Goal: Find specific page/section: Find specific page/section

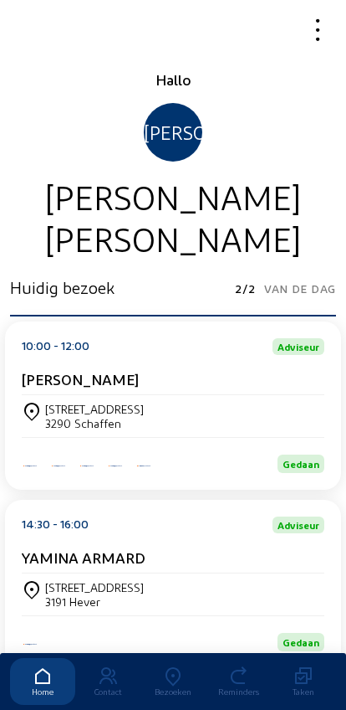
click at [182, 686] on div "Bezoeken" at bounding box center [173, 691] width 65 height 10
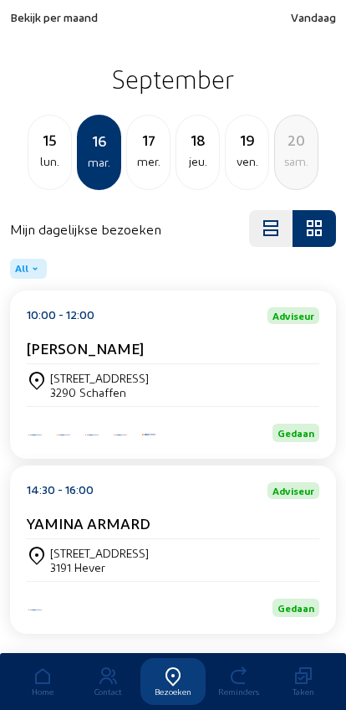
click at [233, 388] on div "[STREET_ADDRESS]" at bounding box center [173, 385] width 293 height 28
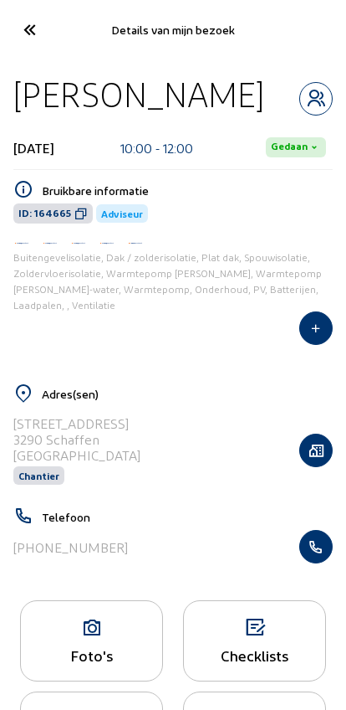
click at [41, 39] on icon at bounding box center [29, 29] width 28 height 29
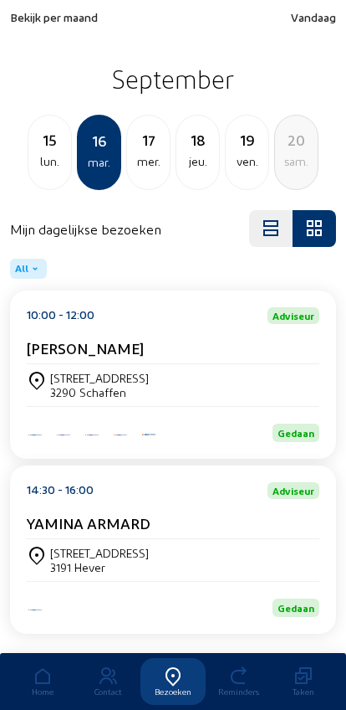
click at [148, 158] on div "mer." at bounding box center [148, 161] width 43 height 20
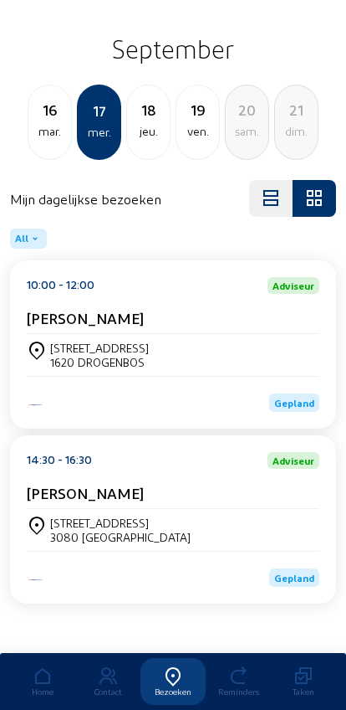
scroll to position [46, 0]
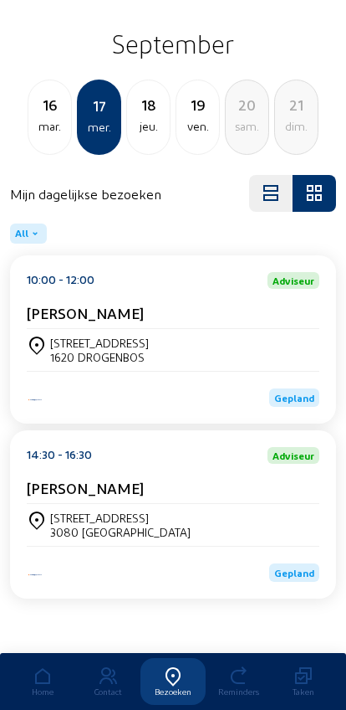
click at [199, 313] on div "[PERSON_NAME]" at bounding box center [173, 316] width 293 height 25
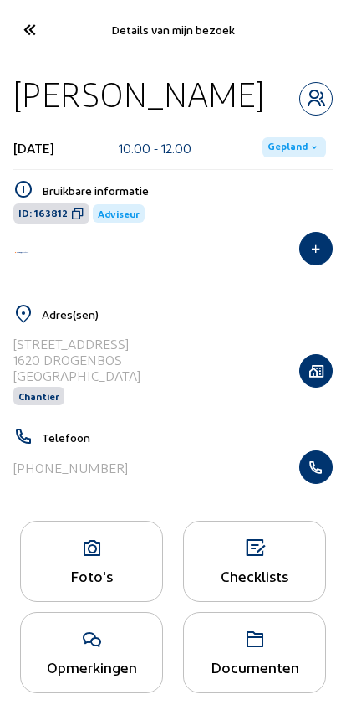
scroll to position [19, 0]
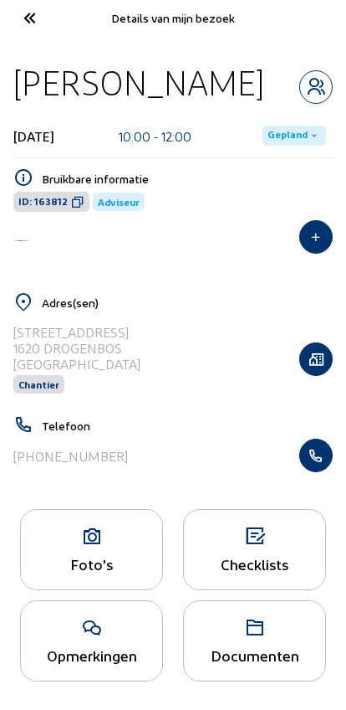
click at [326, 359] on icon "button" at bounding box center [316, 359] width 32 height 17
click at [336, 343] on div "Adres(sen) [STREET_ADDRESS] Chantier" at bounding box center [173, 353] width 340 height 123
click at [319, 351] on icon "button" at bounding box center [316, 359] width 32 height 17
click at [297, 338] on div "[STREET_ADDRESS] Chantier" at bounding box center [173, 358] width 320 height 86
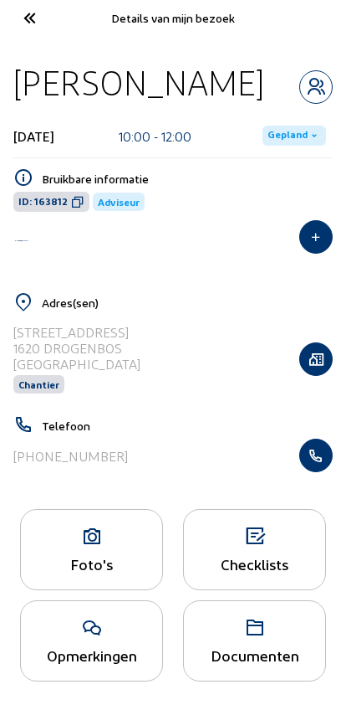
click at [301, 351] on icon "button" at bounding box center [316, 359] width 32 height 17
click at [295, 348] on div "[STREET_ADDRESS] Chantier" at bounding box center [173, 358] width 320 height 86
click at [300, 356] on icon "button" at bounding box center [316, 359] width 32 height 17
click at [300, 356] on button "button" at bounding box center [316, 358] width 33 height 33
click at [300, 358] on icon "button" at bounding box center [316, 359] width 32 height 17
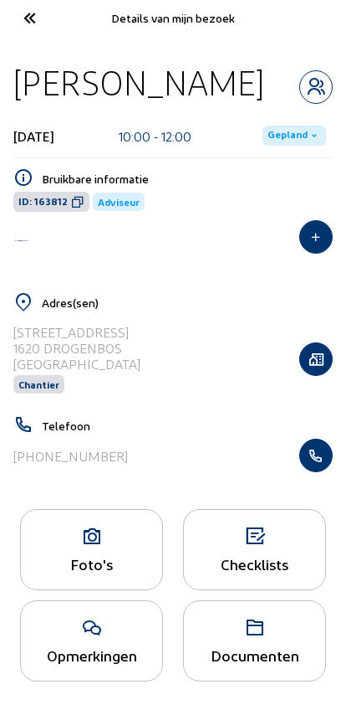
click at [297, 354] on div "[STREET_ADDRESS] Chantier" at bounding box center [173, 358] width 320 height 86
click at [300, 356] on button "button" at bounding box center [316, 358] width 33 height 33
click at [300, 353] on button "button" at bounding box center [316, 358] width 33 height 33
click at [306, 342] on button "button" at bounding box center [316, 358] width 33 height 33
click at [325, 342] on button "button" at bounding box center [316, 358] width 33 height 33
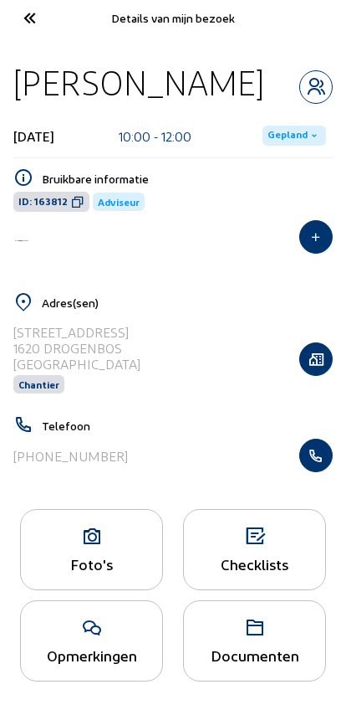
click at [323, 351] on icon "button" at bounding box center [316, 359] width 32 height 17
click at [322, 351] on icon "button" at bounding box center [316, 359] width 32 height 17
click at [321, 351] on icon "button" at bounding box center [316, 359] width 32 height 17
click at [319, 351] on icon "button" at bounding box center [316, 359] width 32 height 17
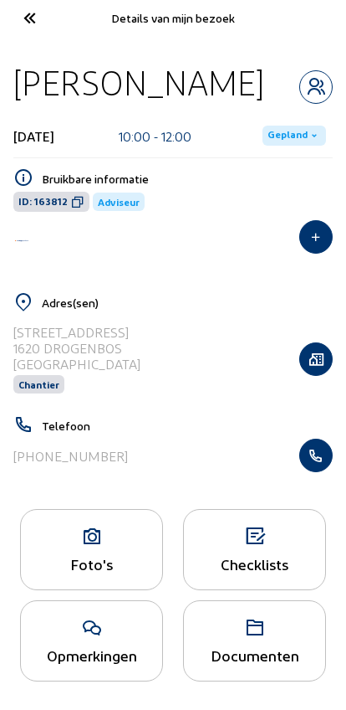
click at [322, 353] on icon "button" at bounding box center [316, 359] width 32 height 17
click at [321, 352] on icon "button" at bounding box center [316, 359] width 32 height 17
click at [324, 351] on icon "button" at bounding box center [316, 359] width 32 height 17
click at [320, 351] on icon "button" at bounding box center [316, 359] width 32 height 17
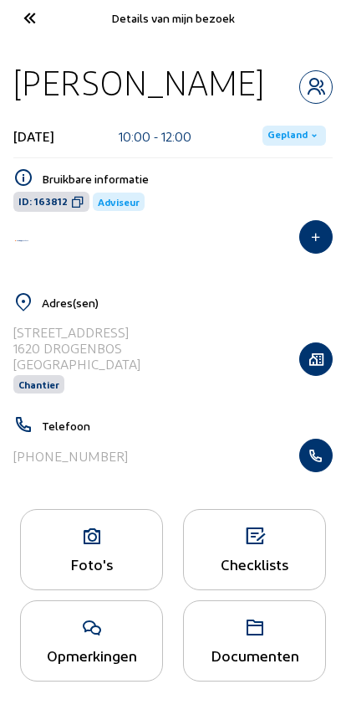
click at [320, 342] on button "button" at bounding box center [316, 358] width 33 height 33
click at [319, 342] on button "button" at bounding box center [316, 358] width 33 height 33
click at [312, 351] on icon "button" at bounding box center [316, 359] width 32 height 17
click at [110, 550] on div "Foto's" at bounding box center [91, 549] width 143 height 81
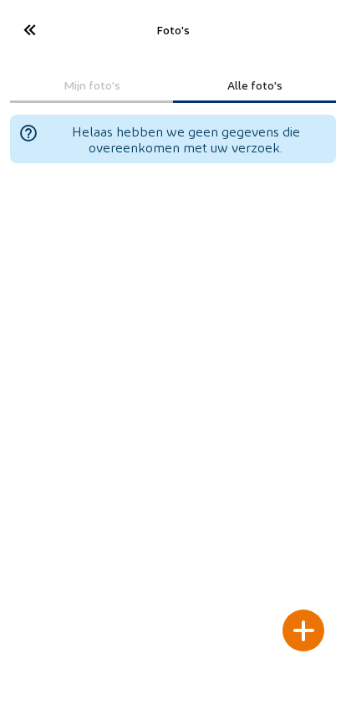
click at [31, 26] on icon at bounding box center [29, 29] width 28 height 29
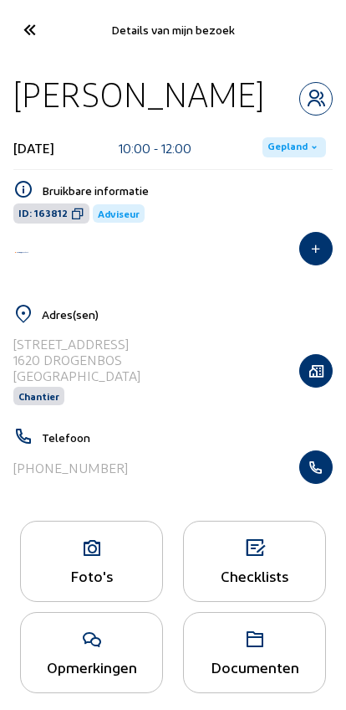
click at [315, 371] on icon "button" at bounding box center [316, 370] width 32 height 17
click at [330, 365] on icon "button" at bounding box center [316, 370] width 32 height 17
click at [333, 367] on div "Adres(sen) [STREET_ADDRESS] Chantier" at bounding box center [173, 365] width 340 height 123
click at [332, 361] on cam-button at bounding box center [316, 369] width 33 height 16
